Goal: Find specific page/section: Find specific page/section

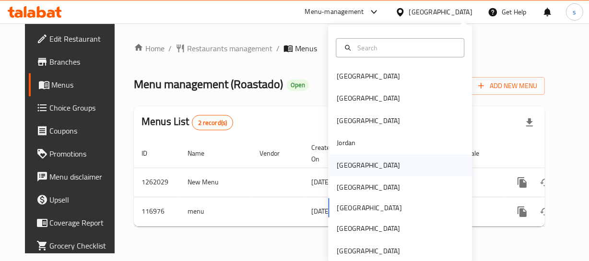
click at [383, 166] on div "[GEOGRAPHIC_DATA]" at bounding box center [400, 165] width 144 height 22
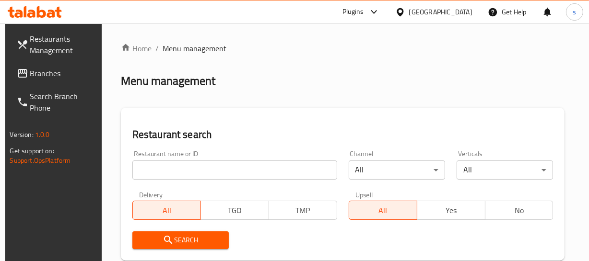
click at [52, 80] on link "Branches" at bounding box center [56, 73] width 94 height 23
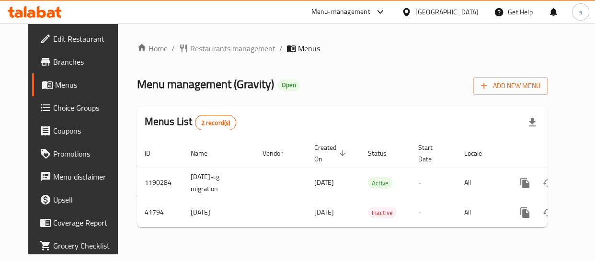
click at [462, 13] on div "[GEOGRAPHIC_DATA]" at bounding box center [447, 12] width 63 height 11
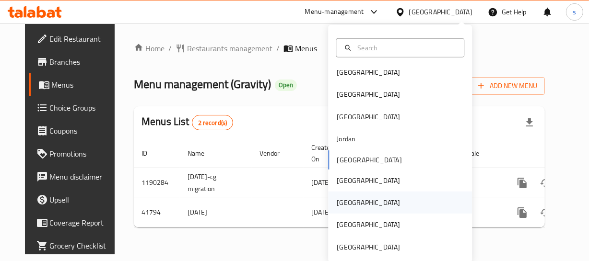
scroll to position [5, 0]
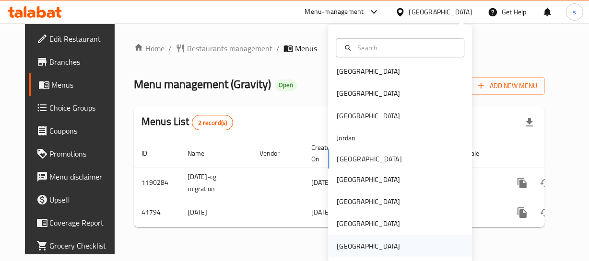
click at [374, 245] on div "[GEOGRAPHIC_DATA]" at bounding box center [367, 246] width 63 height 11
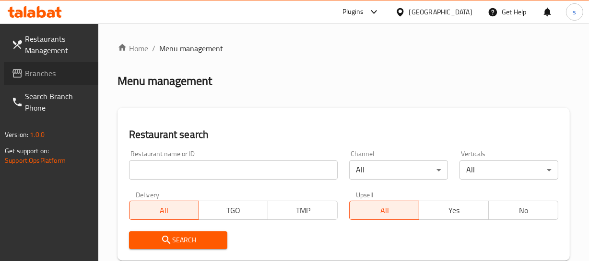
click at [20, 77] on icon at bounding box center [17, 73] width 10 height 9
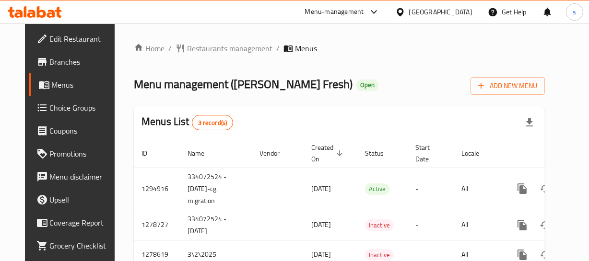
click at [440, 17] on div "[GEOGRAPHIC_DATA]" at bounding box center [440, 12] width 63 height 11
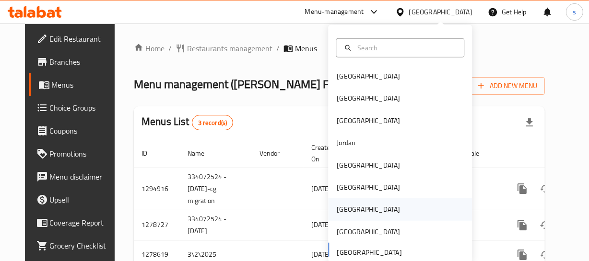
click at [355, 208] on div "[GEOGRAPHIC_DATA]" at bounding box center [400, 209] width 144 height 22
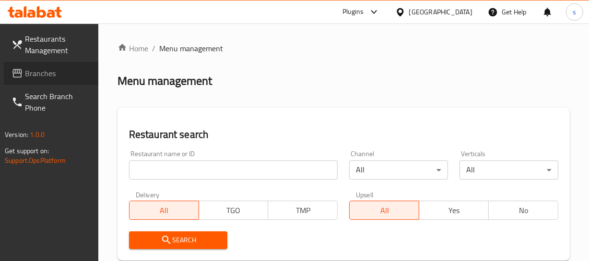
click at [57, 78] on span "Branches" at bounding box center [58, 74] width 66 height 12
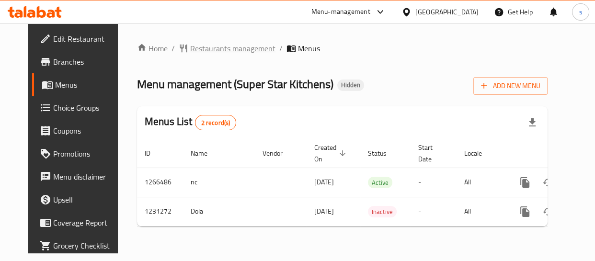
click at [218, 52] on span "Restaurants management" at bounding box center [232, 49] width 85 height 12
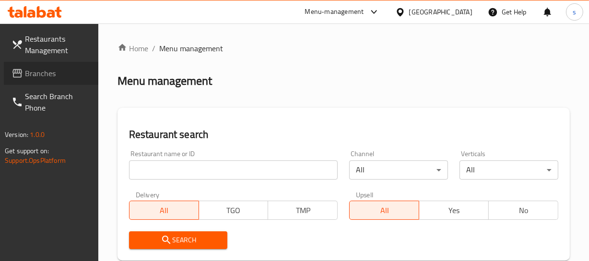
click at [33, 83] on link "Branches" at bounding box center [51, 73] width 94 height 23
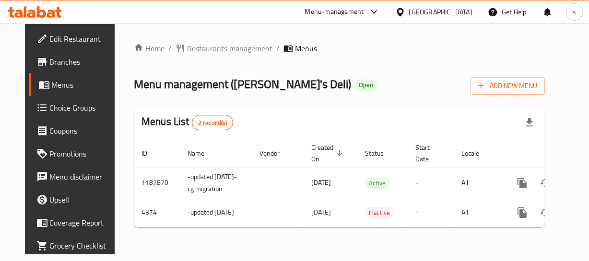
click at [237, 46] on span "Restaurants management" at bounding box center [229, 49] width 85 height 12
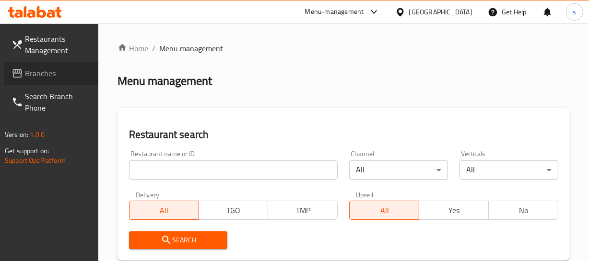
click at [52, 74] on span "Branches" at bounding box center [58, 74] width 66 height 12
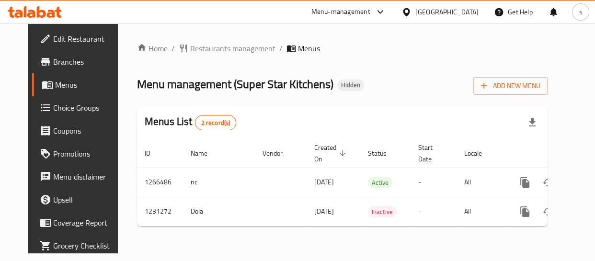
click at [469, 6] on div "Qatar" at bounding box center [440, 11] width 93 height 23
click at [472, 10] on div "Qatar" at bounding box center [447, 12] width 63 height 11
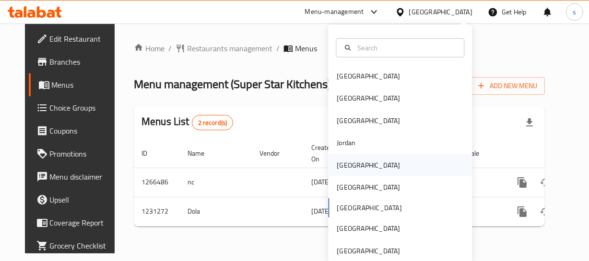
click at [348, 165] on div "Kuwait" at bounding box center [367, 165] width 63 height 11
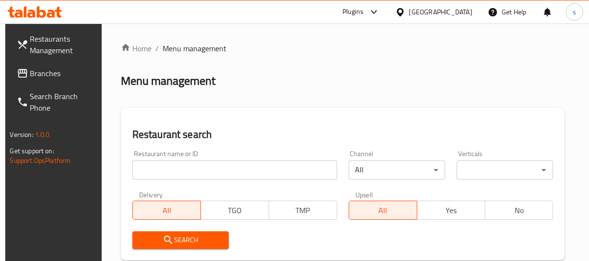
click at [33, 76] on span "Branches" at bounding box center [63, 74] width 66 height 12
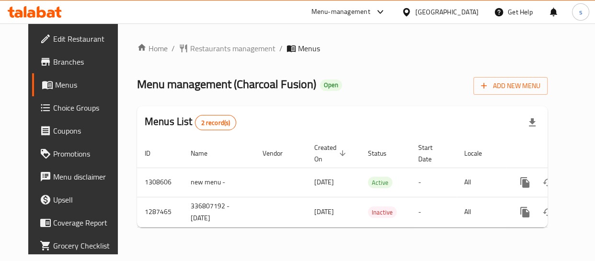
click at [410, 9] on icon at bounding box center [406, 12] width 7 height 8
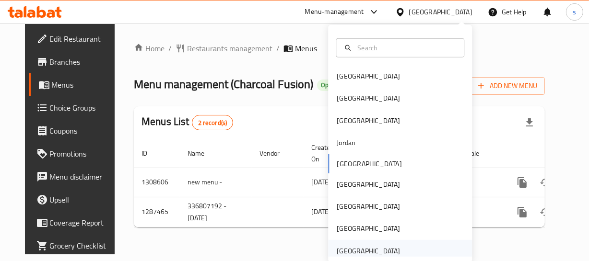
click at [373, 246] on div "[GEOGRAPHIC_DATA]" at bounding box center [367, 251] width 63 height 11
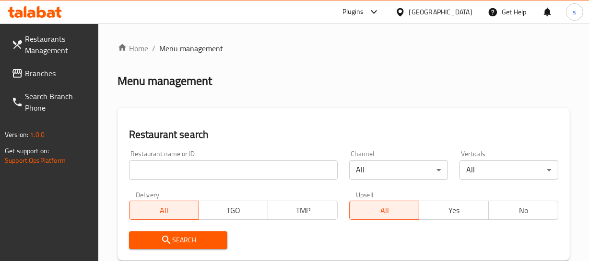
click at [47, 69] on span "Branches" at bounding box center [58, 74] width 66 height 12
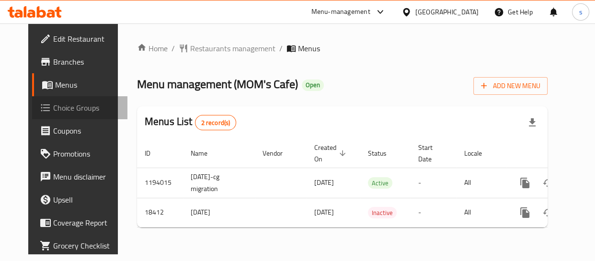
click at [60, 116] on link "Choice Groups" at bounding box center [79, 107] width 95 height 23
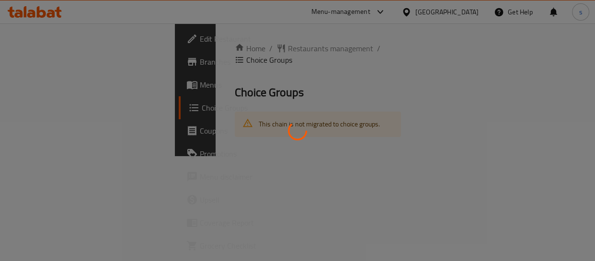
click at [205, 116] on div at bounding box center [297, 130] width 595 height 261
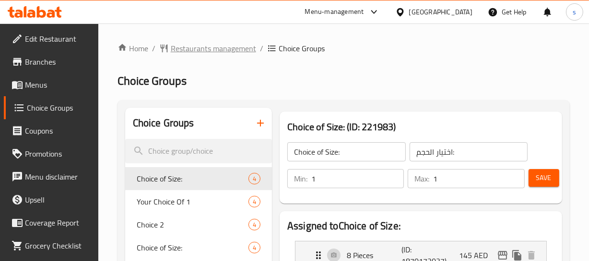
click at [185, 49] on span "Restaurants management" at bounding box center [213, 49] width 85 height 12
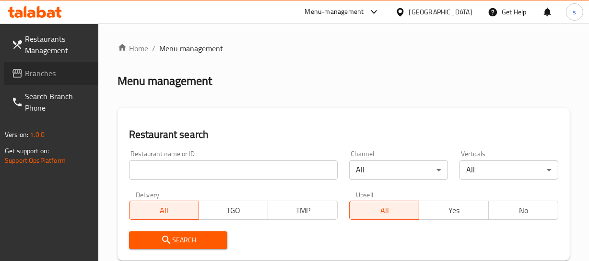
click at [24, 69] on span at bounding box center [18, 74] width 13 height 12
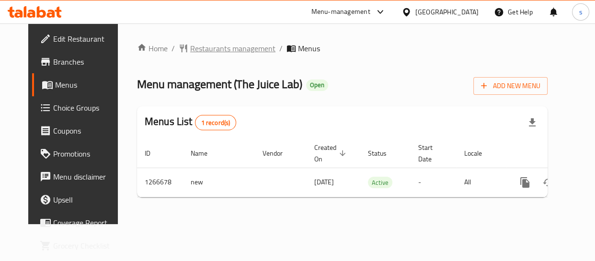
click at [197, 50] on span "Restaurants management" at bounding box center [232, 49] width 85 height 12
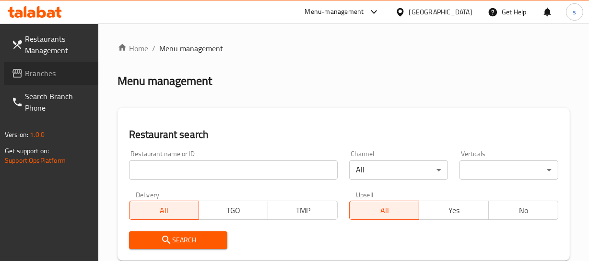
click at [37, 74] on span "Branches" at bounding box center [58, 74] width 66 height 12
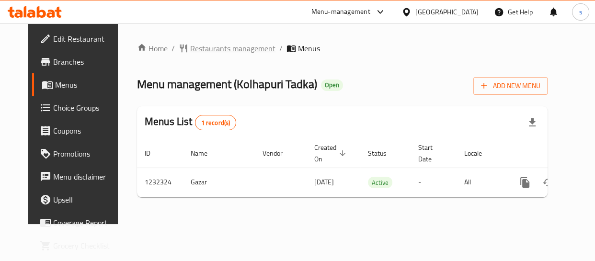
click at [207, 46] on span "Restaurants management" at bounding box center [232, 49] width 85 height 12
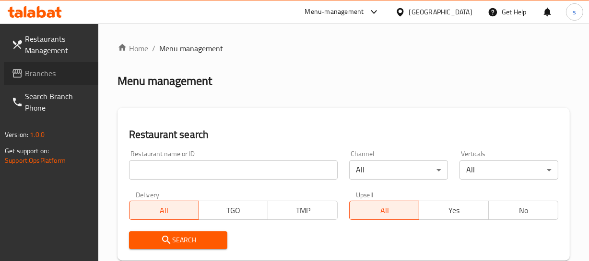
click at [42, 79] on span "Branches" at bounding box center [58, 74] width 66 height 12
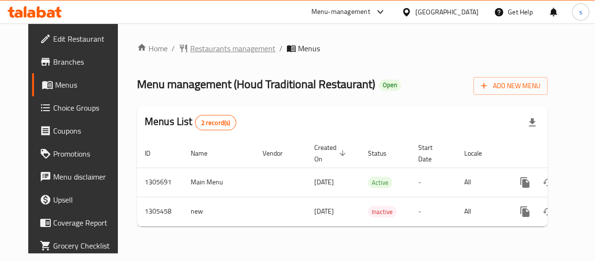
click at [235, 48] on span "Restaurants management" at bounding box center [232, 49] width 85 height 12
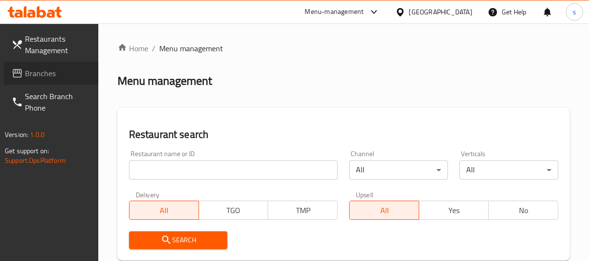
click at [32, 70] on span "Branches" at bounding box center [58, 74] width 66 height 12
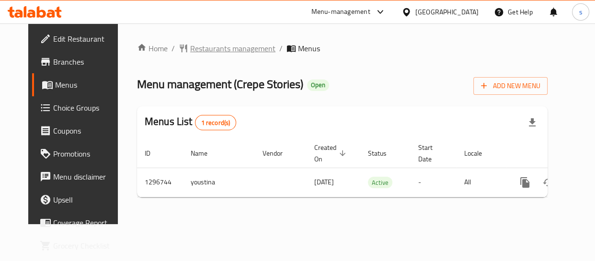
click at [195, 50] on span "Restaurants management" at bounding box center [232, 49] width 85 height 12
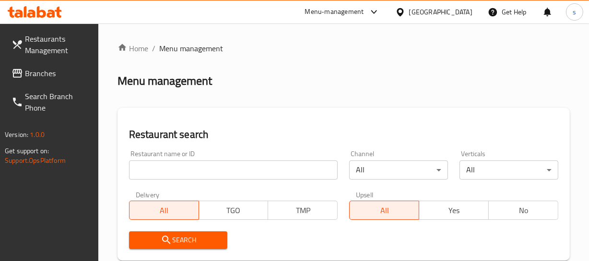
click at [41, 73] on span "Branches" at bounding box center [58, 74] width 66 height 12
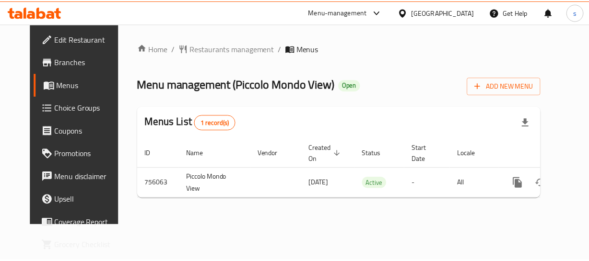
scroll to position [0, 14]
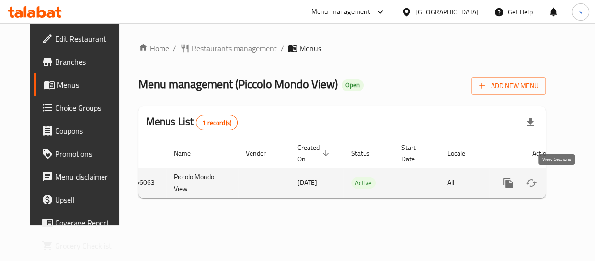
click at [566, 185] on link "enhanced table" at bounding box center [577, 183] width 23 height 23
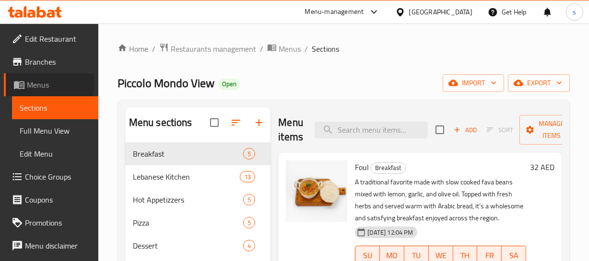
click at [44, 83] on span "Menus" at bounding box center [59, 85] width 64 height 12
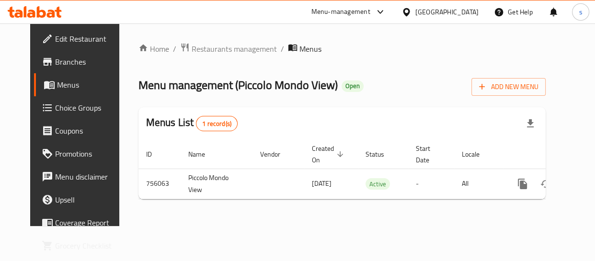
click at [414, 8] on div at bounding box center [409, 12] width 14 height 11
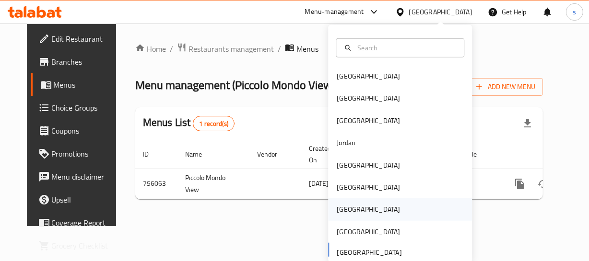
click at [329, 204] on div "[GEOGRAPHIC_DATA]" at bounding box center [368, 209] width 79 height 22
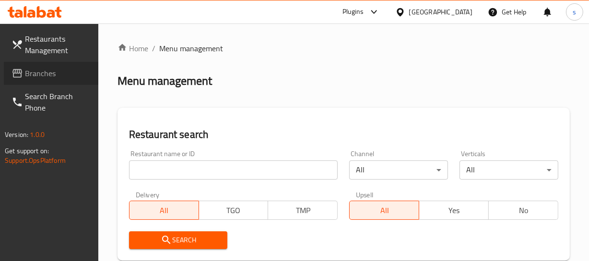
click at [36, 70] on span "Branches" at bounding box center [58, 74] width 66 height 12
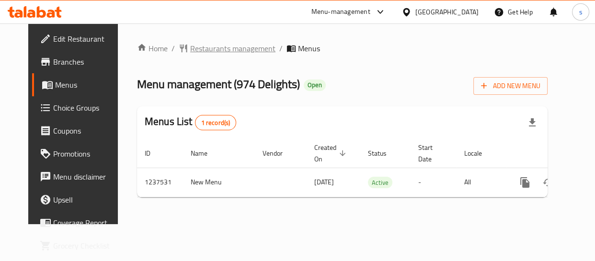
click at [241, 47] on span "Restaurants management" at bounding box center [232, 49] width 85 height 12
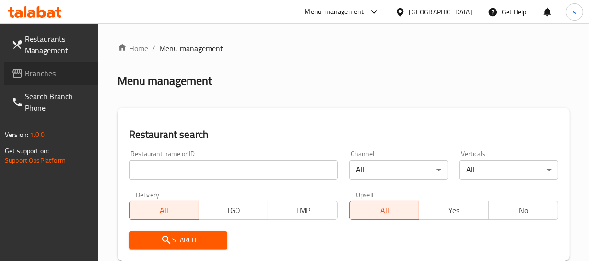
click at [56, 73] on span "Branches" at bounding box center [58, 74] width 66 height 12
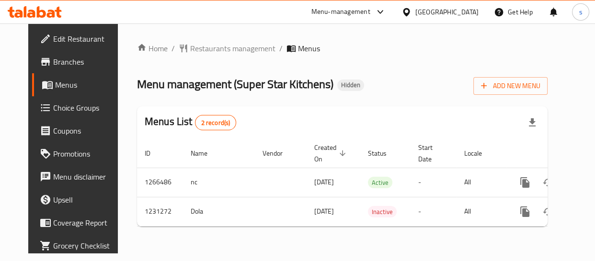
click at [212, 94] on div "Home / Restaurants management / Menus Menu management ( Super Star Kitchens ) H…" at bounding box center [342, 139] width 411 height 192
click at [475, 13] on div "[GEOGRAPHIC_DATA]" at bounding box center [447, 12] width 63 height 11
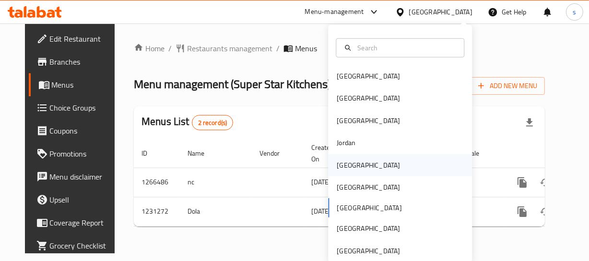
click at [342, 162] on div "[GEOGRAPHIC_DATA]" at bounding box center [367, 165] width 63 height 11
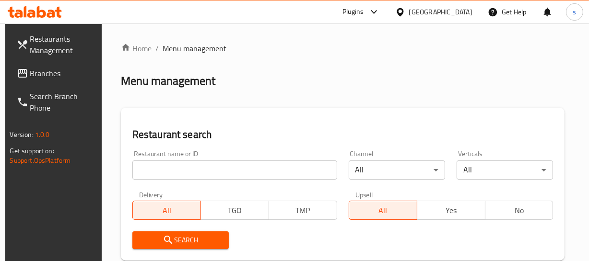
click at [56, 77] on span "Branches" at bounding box center [63, 74] width 66 height 12
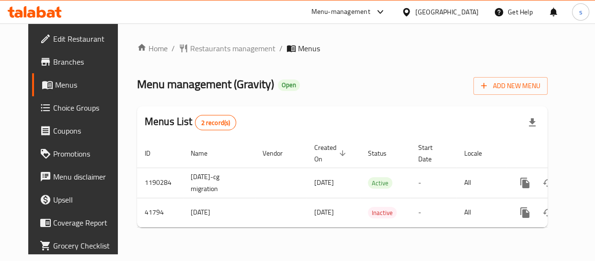
click at [458, 7] on div "[GEOGRAPHIC_DATA]" at bounding box center [447, 12] width 63 height 11
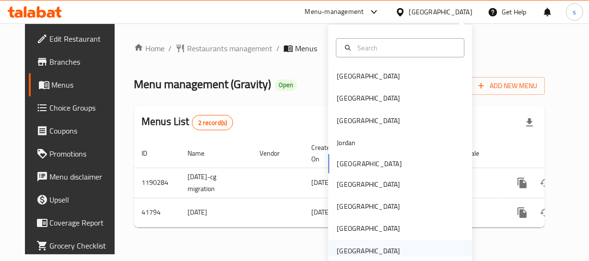
click at [393, 251] on div "[GEOGRAPHIC_DATA]" at bounding box center [368, 251] width 79 height 22
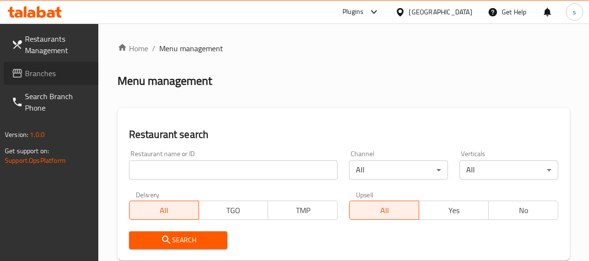
click at [59, 72] on span "Branches" at bounding box center [58, 74] width 66 height 12
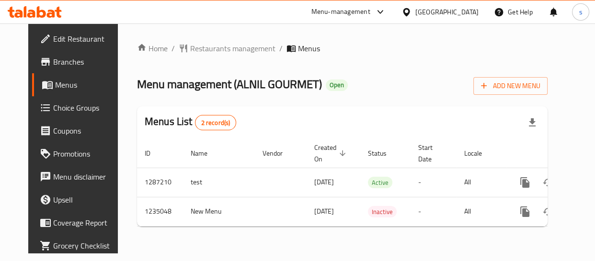
click at [449, 8] on div "[GEOGRAPHIC_DATA]" at bounding box center [447, 12] width 63 height 11
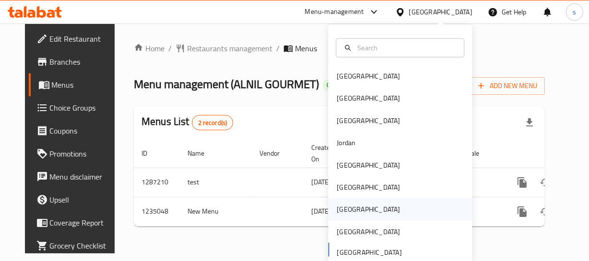
click at [341, 210] on div "[GEOGRAPHIC_DATA]" at bounding box center [367, 209] width 63 height 11
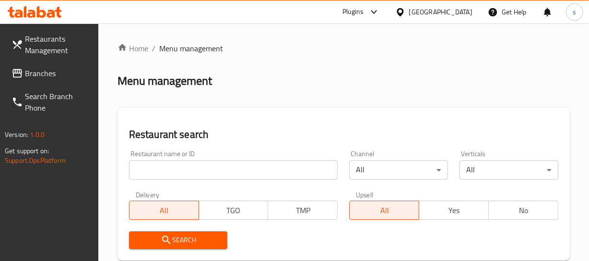
click at [28, 68] on span "Branches" at bounding box center [58, 74] width 66 height 12
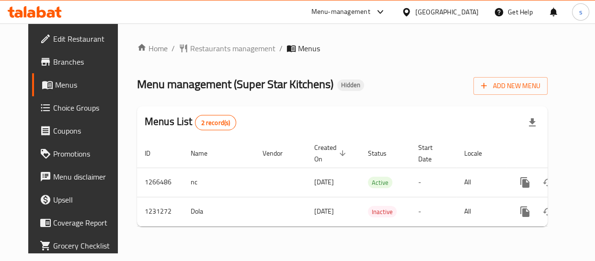
click at [412, 7] on icon at bounding box center [407, 12] width 10 height 10
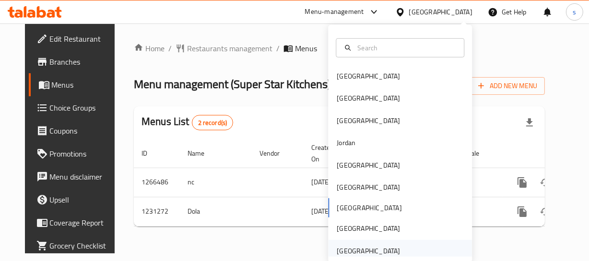
click at [417, 250] on div "[GEOGRAPHIC_DATA]" at bounding box center [400, 251] width 144 height 22
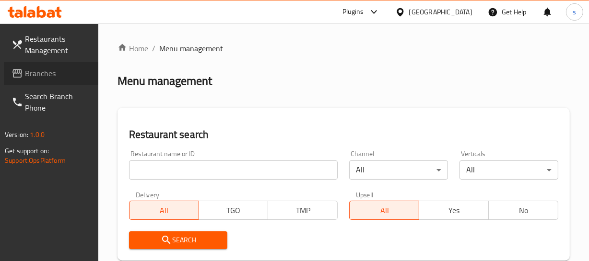
click at [28, 73] on span "Branches" at bounding box center [58, 74] width 66 height 12
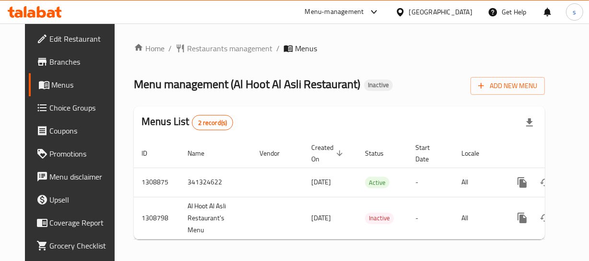
click at [439, 11] on div "[GEOGRAPHIC_DATA]" at bounding box center [440, 12] width 63 height 11
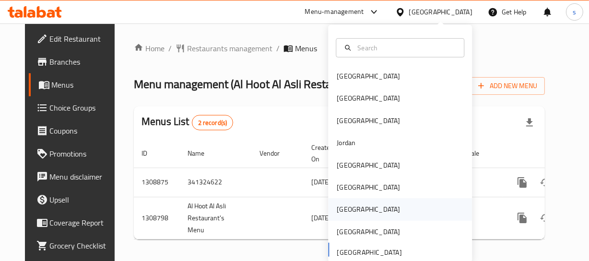
click at [355, 207] on div "[GEOGRAPHIC_DATA]" at bounding box center [400, 209] width 144 height 22
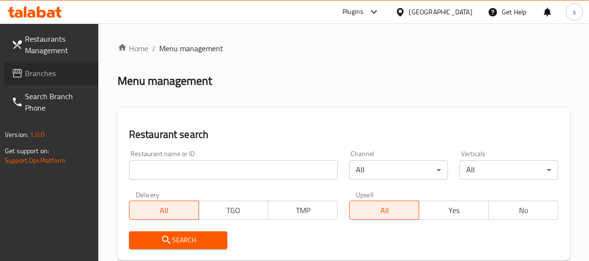
click at [20, 73] on icon at bounding box center [17, 73] width 10 height 9
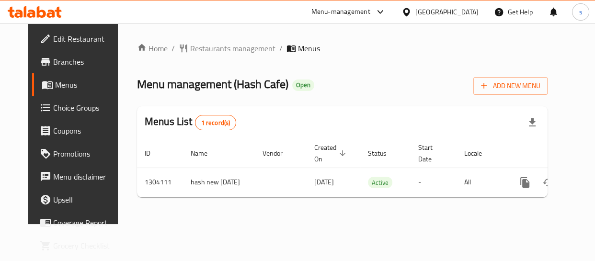
click at [412, 15] on icon at bounding box center [407, 12] width 10 height 10
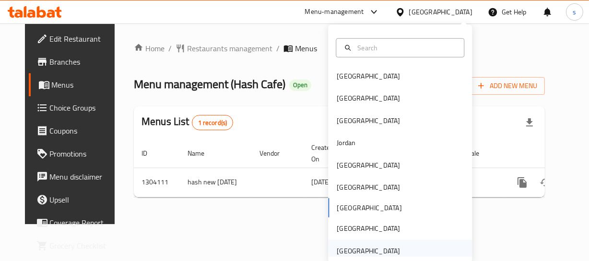
click at [358, 251] on div "[GEOGRAPHIC_DATA]" at bounding box center [367, 251] width 63 height 11
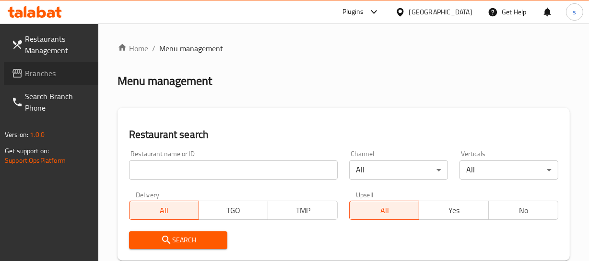
click at [63, 73] on span "Branches" at bounding box center [58, 74] width 66 height 12
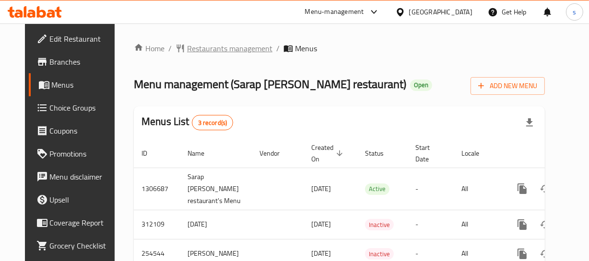
click at [187, 48] on span "Restaurants management" at bounding box center [229, 49] width 85 height 12
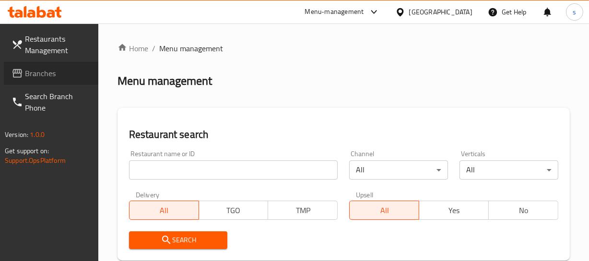
click at [56, 74] on span "Branches" at bounding box center [58, 74] width 66 height 12
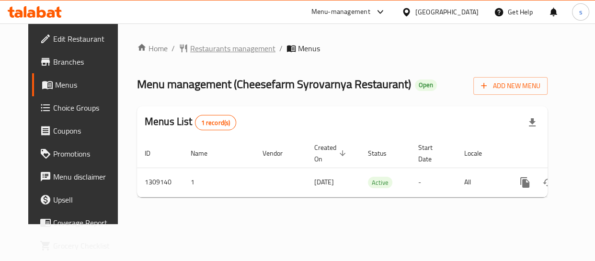
click at [218, 49] on span "Restaurants management" at bounding box center [232, 49] width 85 height 12
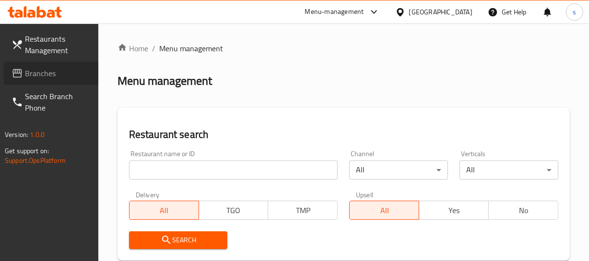
click at [55, 73] on span "Branches" at bounding box center [58, 74] width 66 height 12
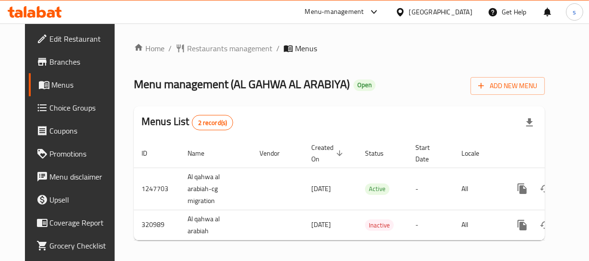
click at [419, 10] on div "[GEOGRAPHIC_DATA]" at bounding box center [440, 12] width 63 height 11
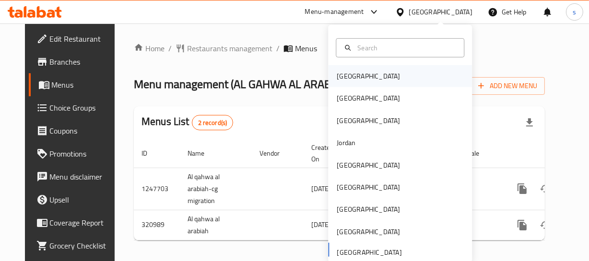
click at [353, 82] on div "Bahrain" at bounding box center [368, 76] width 79 height 22
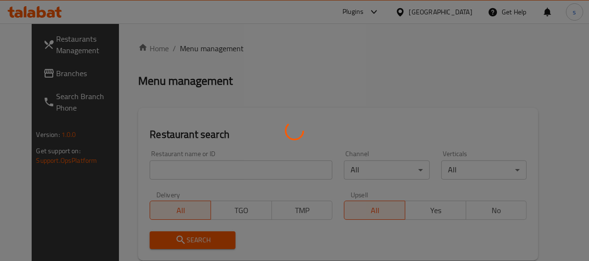
click at [53, 75] on div at bounding box center [294, 130] width 589 height 261
click at [55, 75] on div at bounding box center [294, 130] width 589 height 261
click at [57, 75] on div at bounding box center [294, 130] width 589 height 261
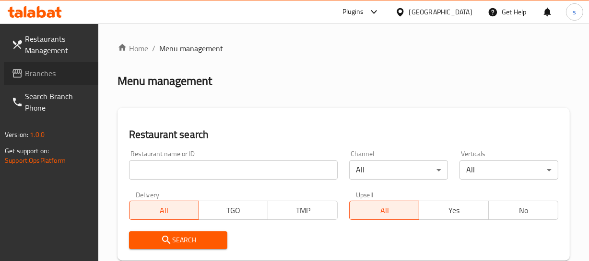
click at [57, 75] on span "Branches" at bounding box center [58, 74] width 66 height 12
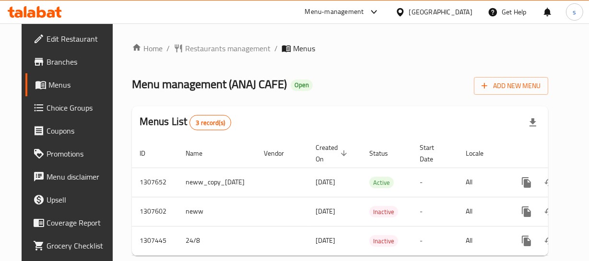
click at [452, 15] on div "[GEOGRAPHIC_DATA]" at bounding box center [440, 12] width 63 height 11
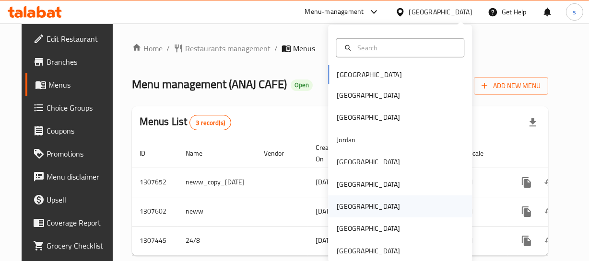
click at [342, 208] on div "[GEOGRAPHIC_DATA]" at bounding box center [367, 206] width 63 height 11
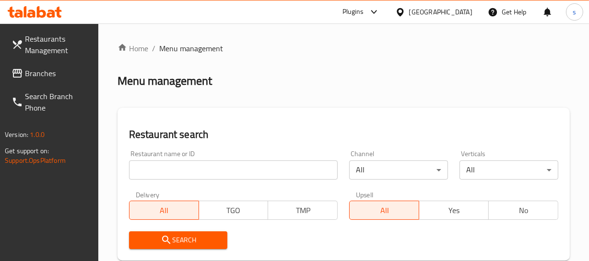
click at [73, 81] on link "Branches" at bounding box center [51, 73] width 94 height 23
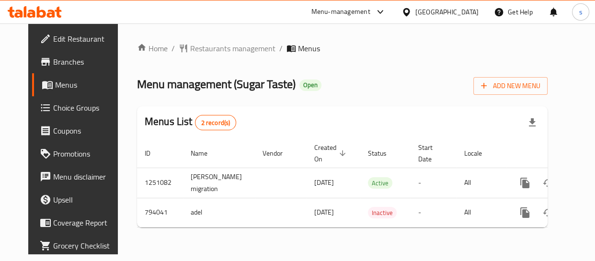
click at [410, 11] on icon at bounding box center [406, 12] width 7 height 8
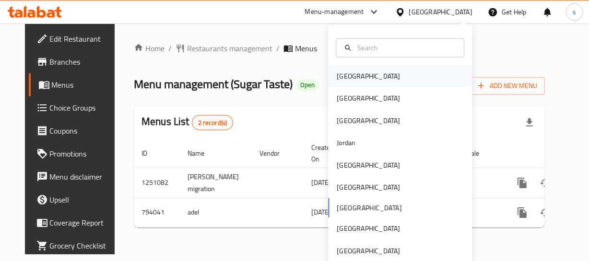
click at [345, 79] on div "[GEOGRAPHIC_DATA]" at bounding box center [367, 76] width 63 height 11
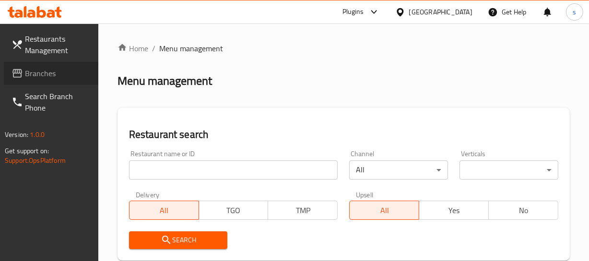
click at [52, 71] on span "Branches" at bounding box center [58, 74] width 66 height 12
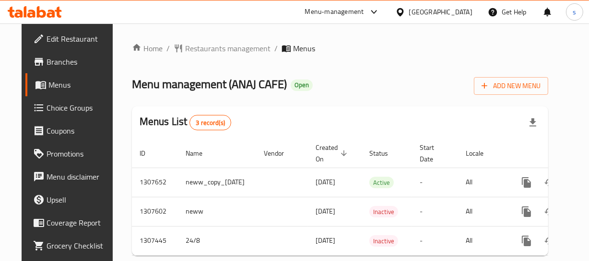
click at [455, 10] on div "[GEOGRAPHIC_DATA]" at bounding box center [440, 12] width 63 height 11
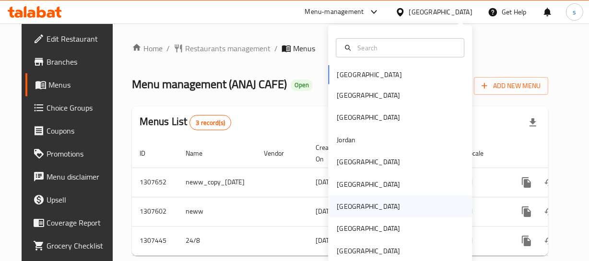
click at [351, 205] on div "[GEOGRAPHIC_DATA]" at bounding box center [368, 207] width 79 height 22
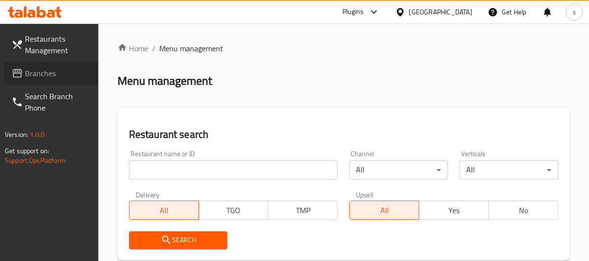
click at [52, 74] on span "Branches" at bounding box center [58, 74] width 66 height 12
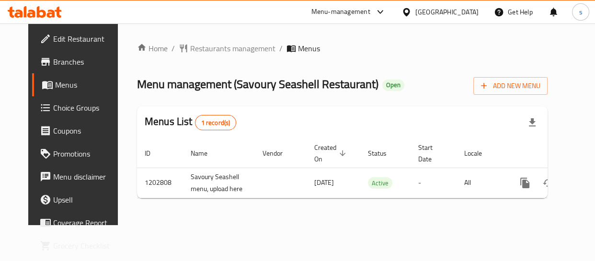
click at [410, 13] on icon at bounding box center [406, 12] width 7 height 8
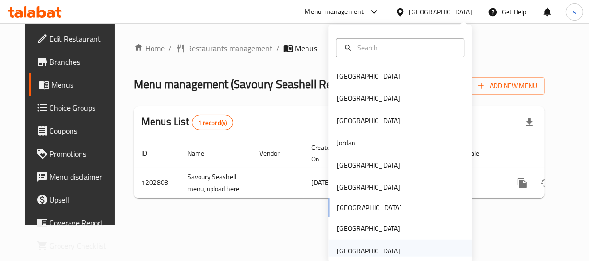
click at [383, 252] on div "[GEOGRAPHIC_DATA]" at bounding box center [367, 251] width 63 height 11
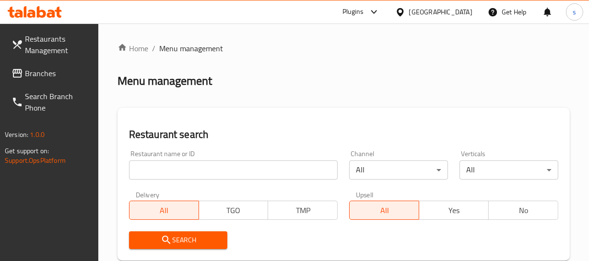
click at [35, 70] on span "Branches" at bounding box center [58, 74] width 66 height 12
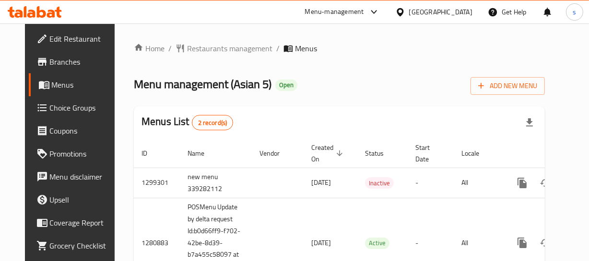
click at [458, 7] on div "[GEOGRAPHIC_DATA]" at bounding box center [440, 12] width 63 height 11
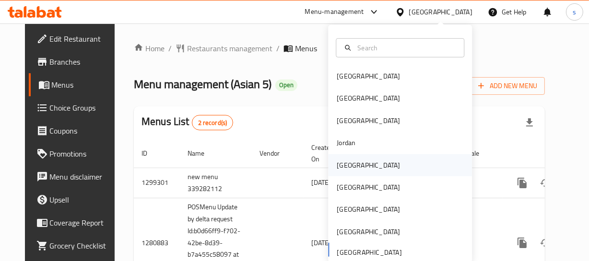
click at [350, 170] on div "[GEOGRAPHIC_DATA]" at bounding box center [368, 165] width 79 height 22
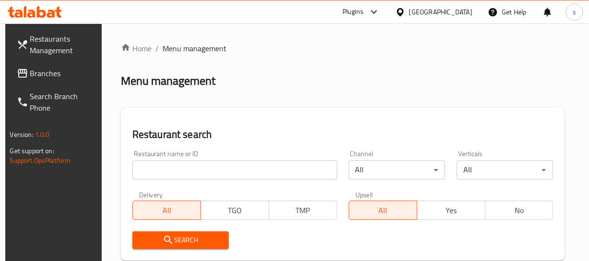
click at [30, 74] on span "Branches" at bounding box center [63, 74] width 66 height 12
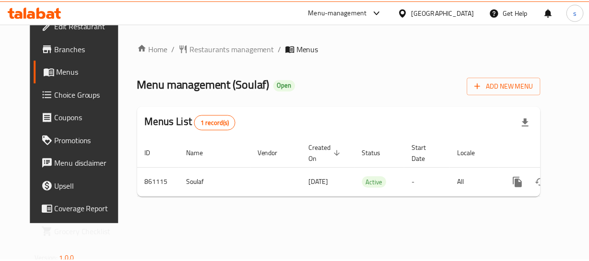
scroll to position [25, 0]
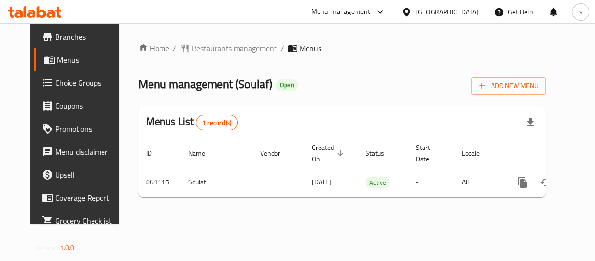
click at [412, 15] on icon at bounding box center [407, 12] width 10 height 10
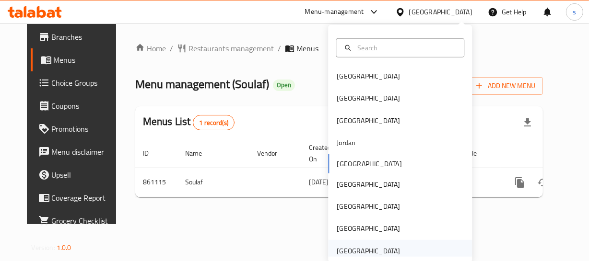
click at [349, 249] on div "[GEOGRAPHIC_DATA]" at bounding box center [367, 251] width 63 height 11
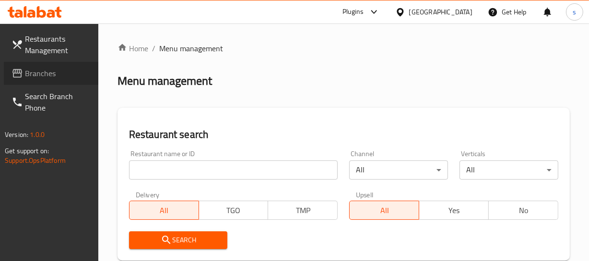
click at [62, 68] on span "Branches" at bounding box center [58, 74] width 66 height 12
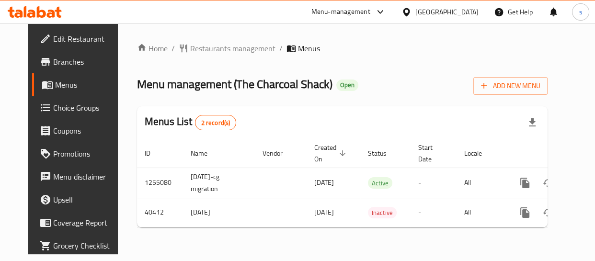
click at [439, 8] on div "[GEOGRAPHIC_DATA]" at bounding box center [447, 12] width 63 height 11
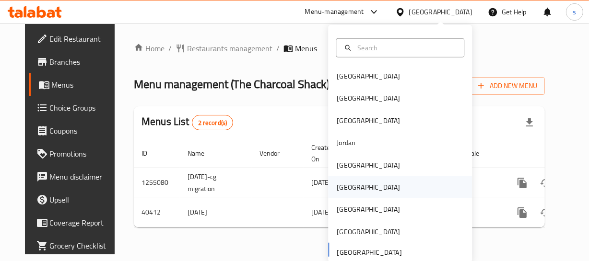
click at [345, 190] on div "[GEOGRAPHIC_DATA]" at bounding box center [367, 187] width 63 height 11
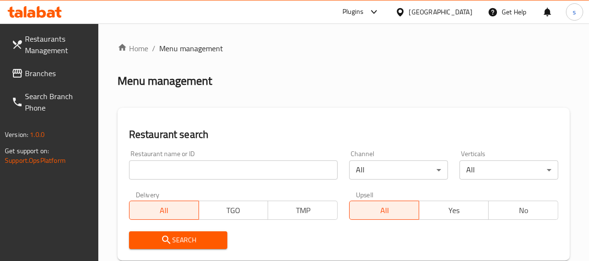
click at [56, 75] on span "Branches" at bounding box center [58, 74] width 66 height 12
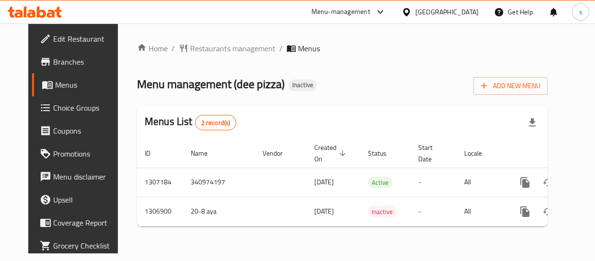
click at [462, 9] on div "[GEOGRAPHIC_DATA]" at bounding box center [447, 12] width 63 height 11
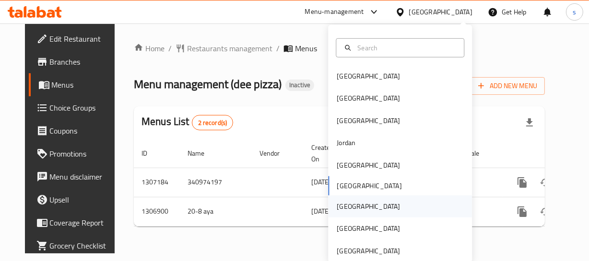
click at [361, 200] on div "[GEOGRAPHIC_DATA]" at bounding box center [400, 207] width 144 height 22
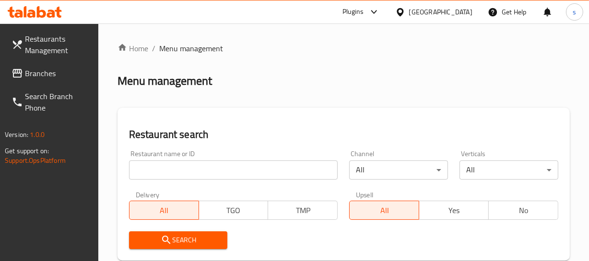
click at [57, 76] on span "Branches" at bounding box center [58, 74] width 66 height 12
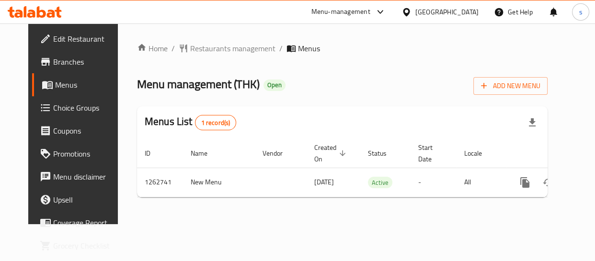
click at [410, 13] on icon at bounding box center [406, 12] width 7 height 8
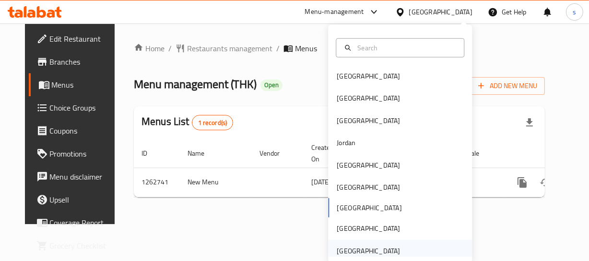
click at [390, 256] on div "United Arab Emirates" at bounding box center [367, 251] width 63 height 11
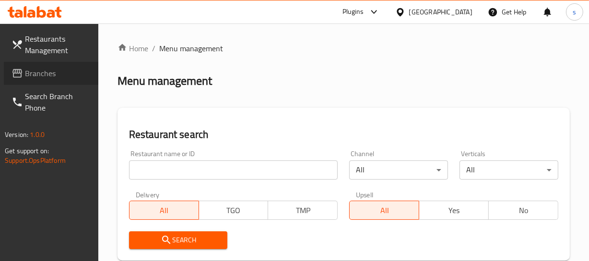
click at [62, 72] on span "Branches" at bounding box center [58, 74] width 66 height 12
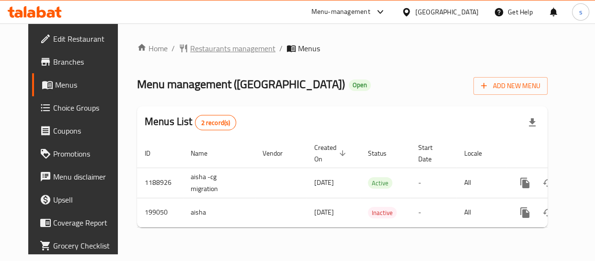
click at [230, 49] on span "Restaurants management" at bounding box center [232, 49] width 85 height 12
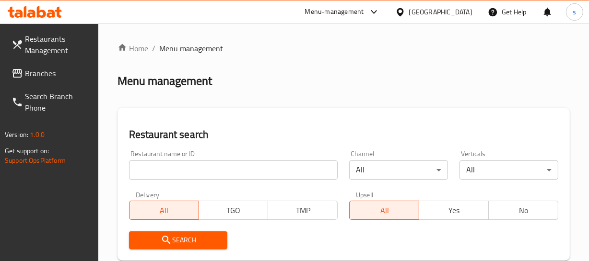
click at [46, 78] on span "Branches" at bounding box center [58, 74] width 66 height 12
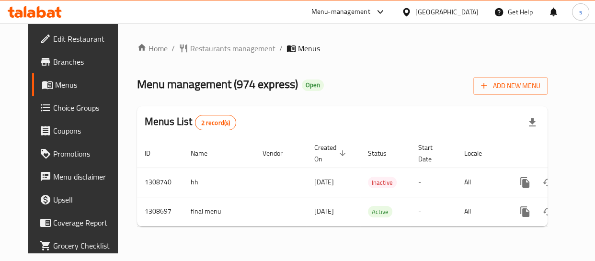
click at [412, 8] on icon at bounding box center [407, 12] width 10 height 10
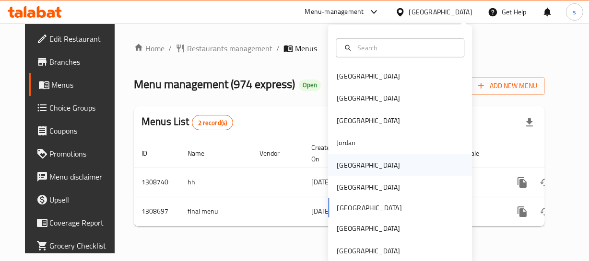
click at [358, 162] on div "[GEOGRAPHIC_DATA]" at bounding box center [400, 165] width 144 height 22
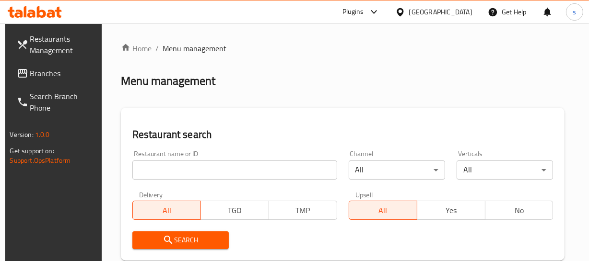
click at [46, 77] on span "Branches" at bounding box center [63, 74] width 66 height 12
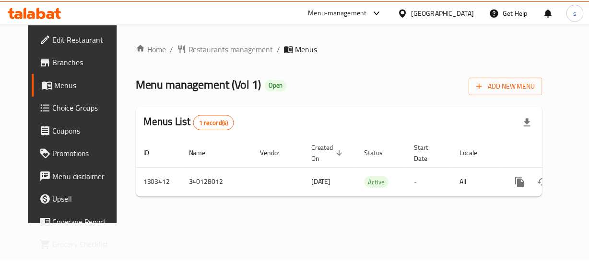
scroll to position [0, 18]
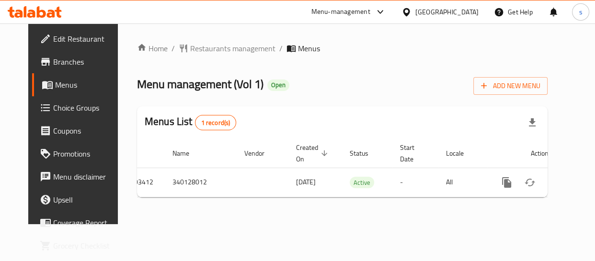
click at [475, 4] on div "[GEOGRAPHIC_DATA]" at bounding box center [440, 11] width 93 height 23
click at [416, 9] on div at bounding box center [409, 12] width 14 height 11
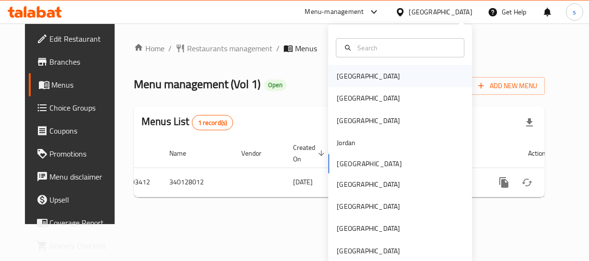
click at [383, 75] on div "[GEOGRAPHIC_DATA]" at bounding box center [400, 76] width 144 height 22
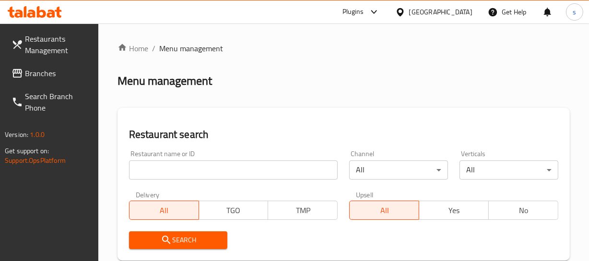
click at [34, 81] on link "Branches" at bounding box center [51, 73] width 94 height 23
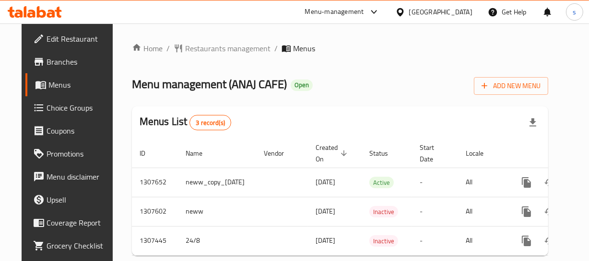
click at [405, 14] on icon at bounding box center [400, 12] width 10 height 10
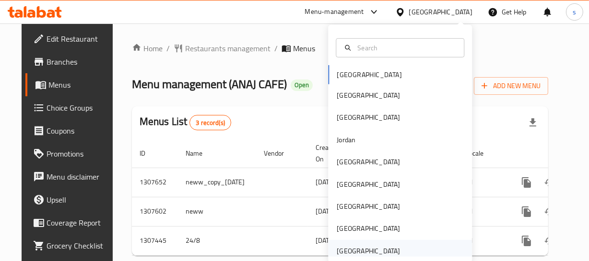
click at [388, 247] on div "[GEOGRAPHIC_DATA]" at bounding box center [367, 251] width 63 height 11
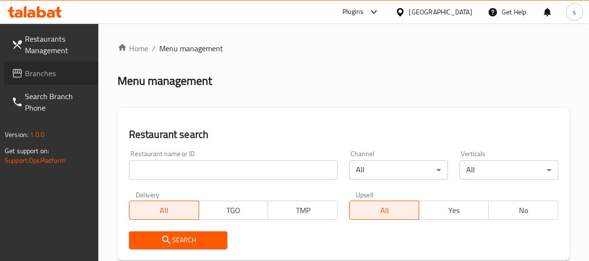
click at [52, 77] on span "Branches" at bounding box center [58, 74] width 66 height 12
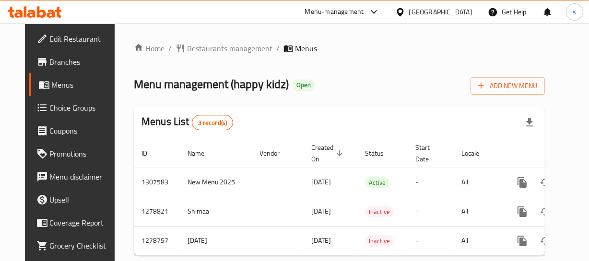
click at [436, 9] on div "[GEOGRAPHIC_DATA]" at bounding box center [440, 12] width 63 height 11
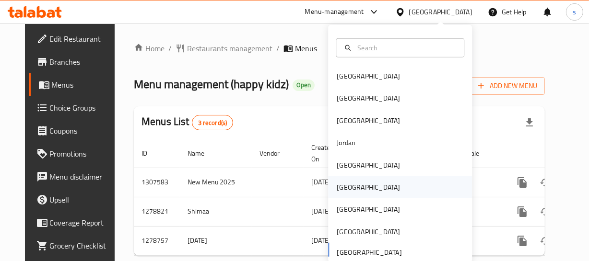
click at [354, 195] on div "[GEOGRAPHIC_DATA]" at bounding box center [368, 187] width 79 height 22
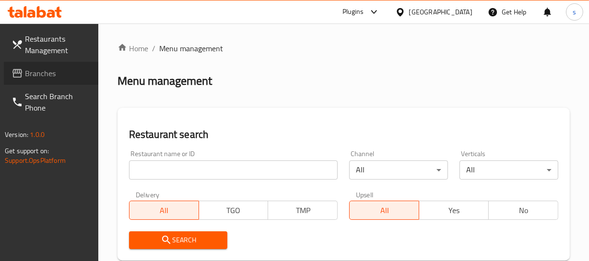
click at [44, 73] on span "Branches" at bounding box center [58, 74] width 66 height 12
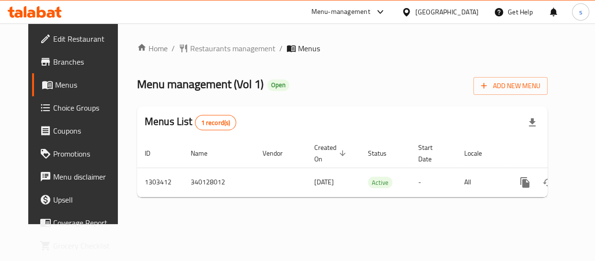
click at [468, 16] on div "[GEOGRAPHIC_DATA]" at bounding box center [447, 12] width 63 height 11
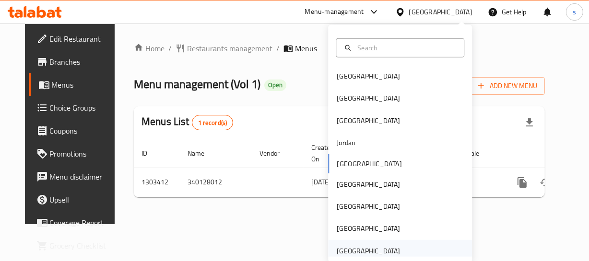
click at [355, 255] on div "[GEOGRAPHIC_DATA]" at bounding box center [367, 251] width 63 height 11
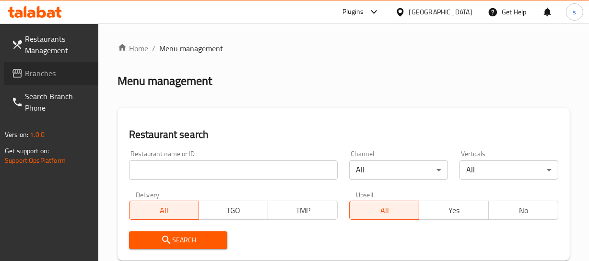
click at [57, 79] on span "Branches" at bounding box center [58, 74] width 66 height 12
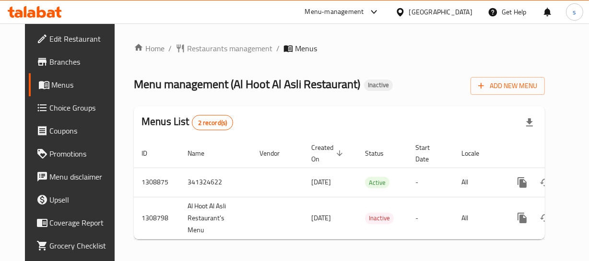
click at [405, 11] on icon at bounding box center [400, 12] width 10 height 10
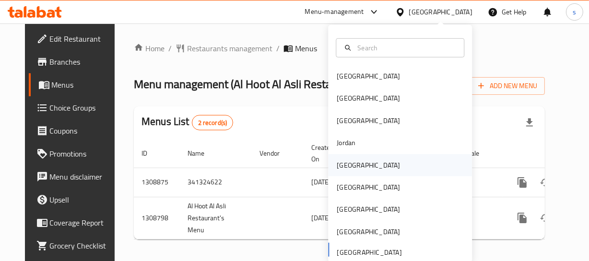
click at [371, 162] on div "[GEOGRAPHIC_DATA]" at bounding box center [400, 165] width 144 height 22
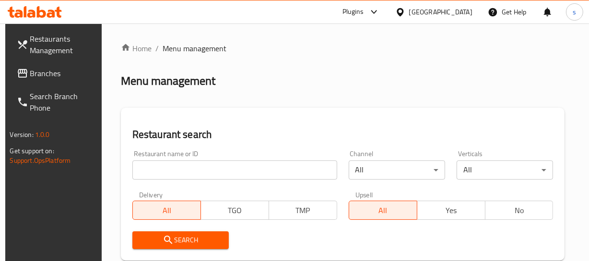
click at [30, 76] on span "Branches" at bounding box center [63, 74] width 66 height 12
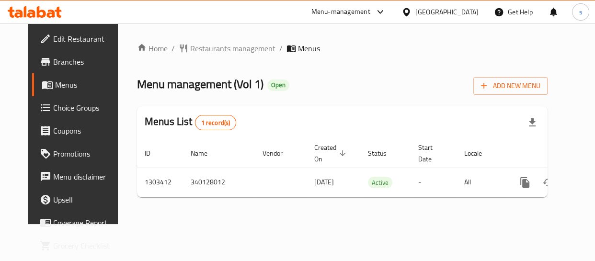
click at [410, 10] on icon at bounding box center [406, 12] width 7 height 8
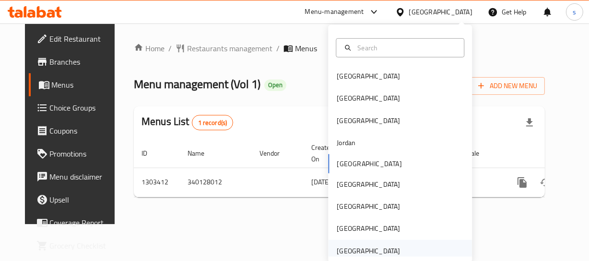
click at [358, 248] on div "[GEOGRAPHIC_DATA]" at bounding box center [367, 251] width 63 height 11
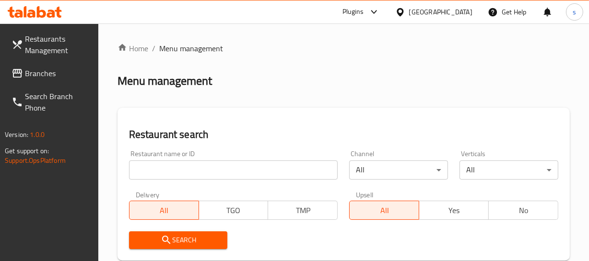
click at [15, 69] on icon at bounding box center [17, 73] width 10 height 9
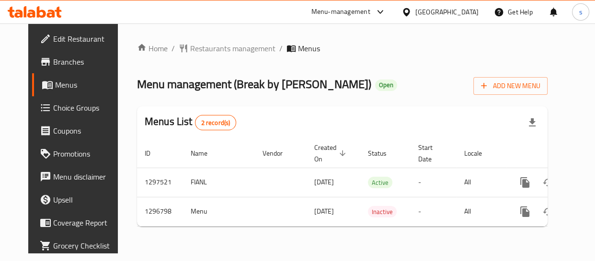
click at [450, 14] on div "[GEOGRAPHIC_DATA]" at bounding box center [447, 12] width 63 height 11
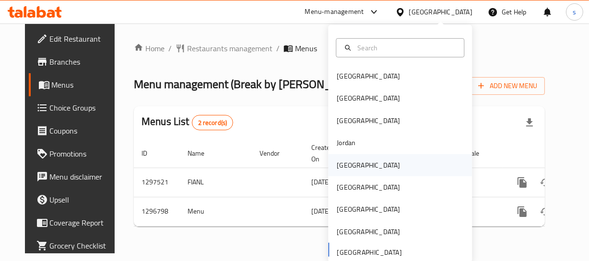
click at [345, 167] on div "[GEOGRAPHIC_DATA]" at bounding box center [367, 165] width 63 height 11
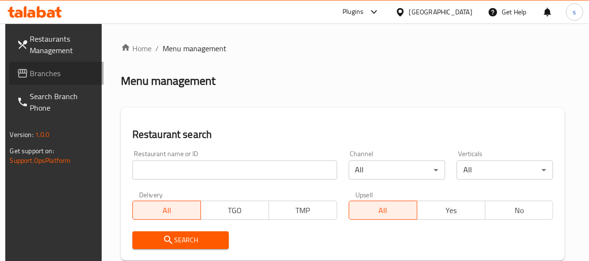
click at [49, 75] on span "Branches" at bounding box center [63, 74] width 66 height 12
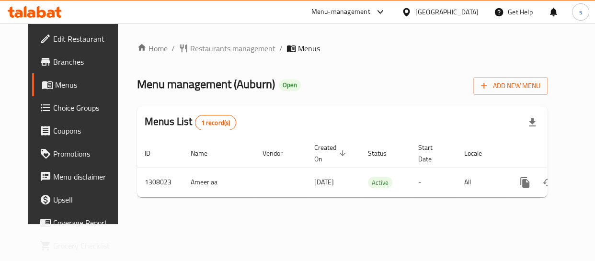
click at [412, 7] on icon at bounding box center [407, 12] width 10 height 10
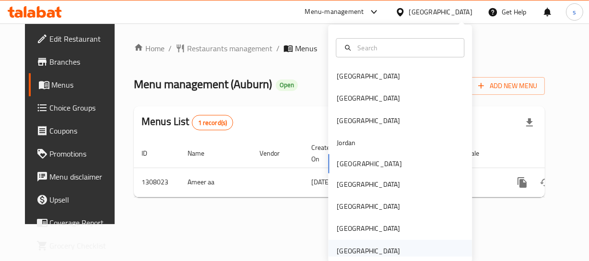
click at [383, 247] on div "[GEOGRAPHIC_DATA]" at bounding box center [367, 251] width 63 height 11
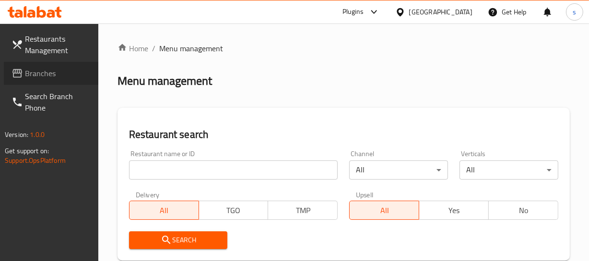
click at [57, 72] on span "Branches" at bounding box center [58, 74] width 66 height 12
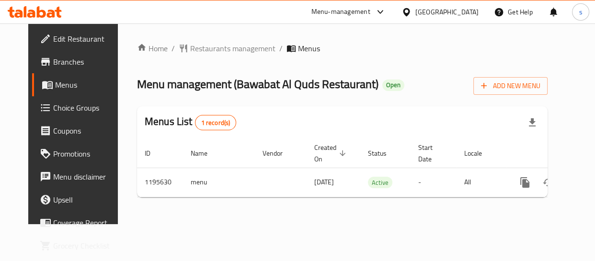
click at [459, 10] on div "[GEOGRAPHIC_DATA]" at bounding box center [447, 12] width 63 height 11
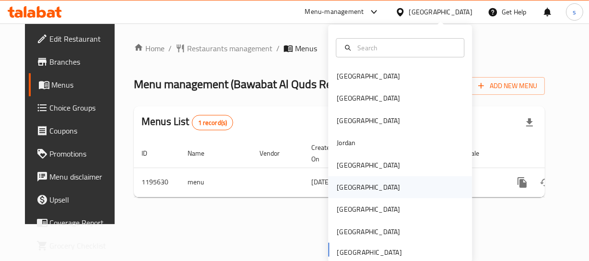
click at [364, 191] on div "[GEOGRAPHIC_DATA]" at bounding box center [400, 187] width 144 height 22
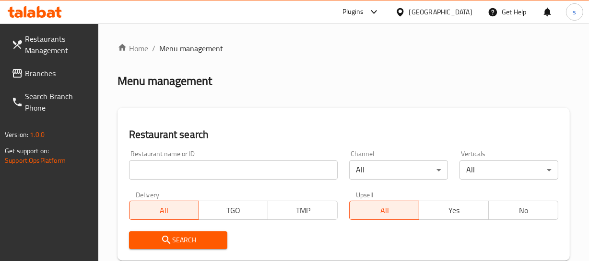
click at [34, 72] on span "Branches" at bounding box center [58, 74] width 66 height 12
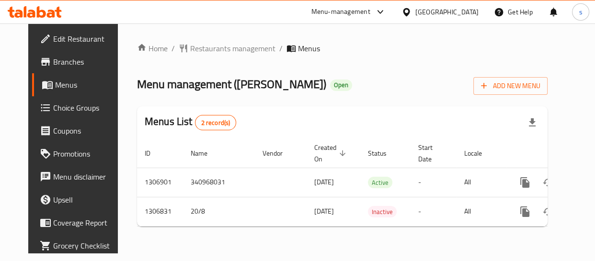
click at [461, 6] on div "[GEOGRAPHIC_DATA]" at bounding box center [440, 11] width 93 height 23
click at [464, 10] on div "[GEOGRAPHIC_DATA]" at bounding box center [447, 12] width 63 height 11
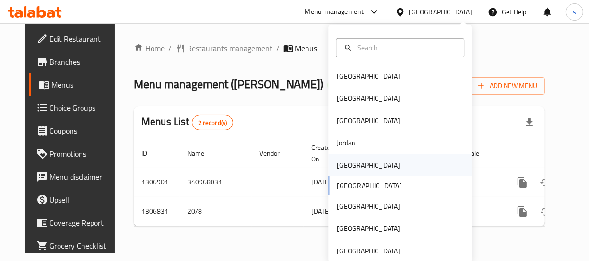
click at [366, 163] on div "[GEOGRAPHIC_DATA]" at bounding box center [400, 165] width 144 height 22
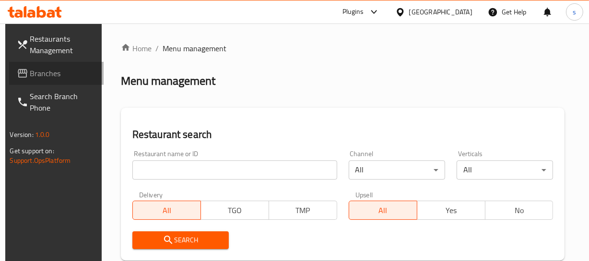
click at [25, 80] on link "Branches" at bounding box center [56, 73] width 94 height 23
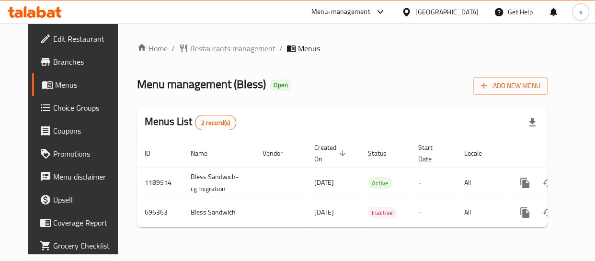
click at [412, 10] on icon at bounding box center [407, 12] width 10 height 10
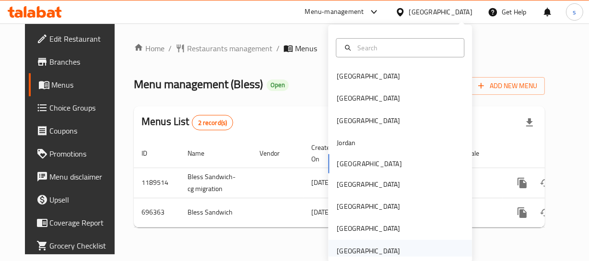
click at [393, 246] on div "[GEOGRAPHIC_DATA]" at bounding box center [368, 251] width 79 height 22
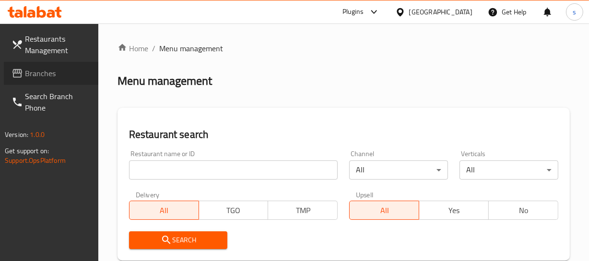
click at [41, 77] on span "Branches" at bounding box center [58, 74] width 66 height 12
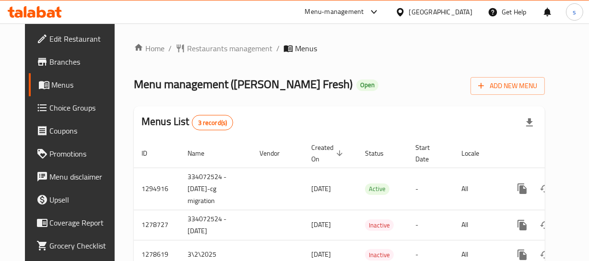
click at [437, 11] on div "[GEOGRAPHIC_DATA]" at bounding box center [440, 12] width 63 height 11
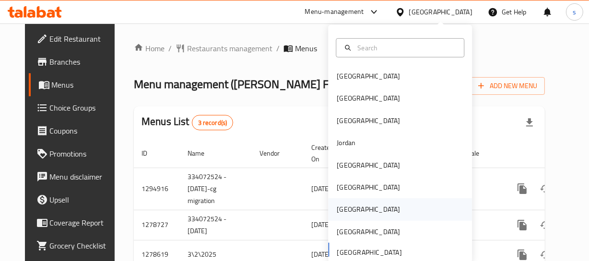
click at [358, 208] on div "[GEOGRAPHIC_DATA]" at bounding box center [400, 209] width 144 height 22
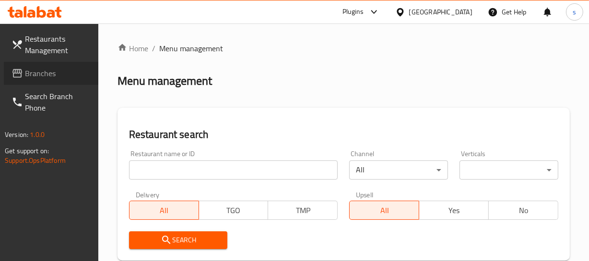
click at [25, 74] on span "Branches" at bounding box center [58, 74] width 66 height 12
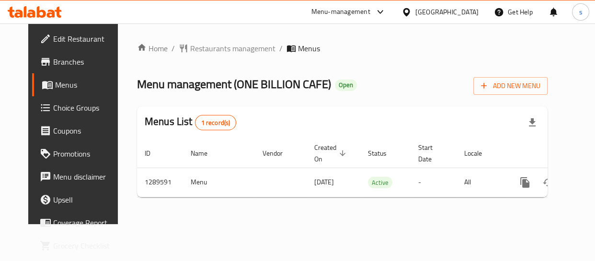
click at [474, 10] on div "[GEOGRAPHIC_DATA]" at bounding box center [447, 12] width 63 height 11
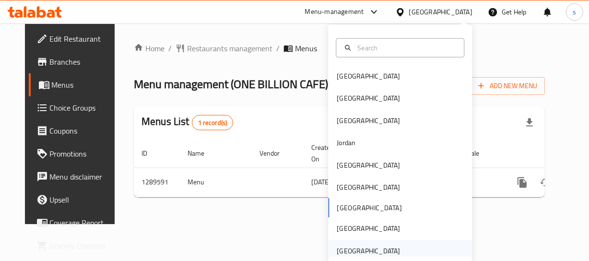
click at [385, 246] on div "[GEOGRAPHIC_DATA]" at bounding box center [367, 251] width 63 height 11
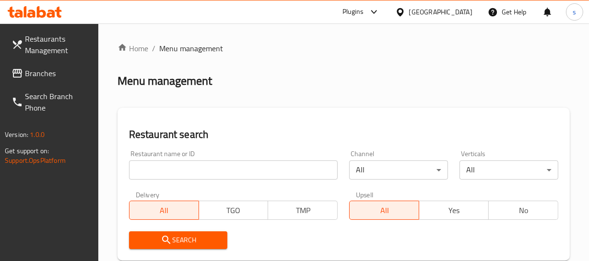
click at [51, 71] on span "Branches" at bounding box center [58, 74] width 66 height 12
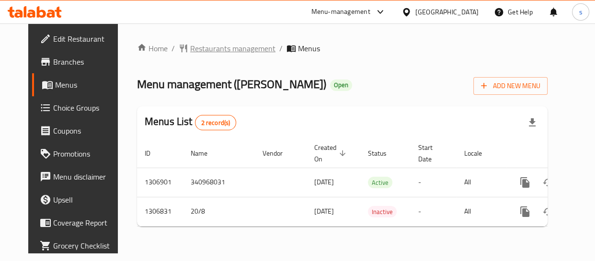
click at [210, 48] on span "Restaurants management" at bounding box center [232, 49] width 85 height 12
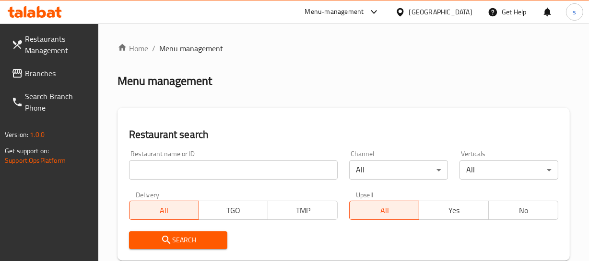
click at [44, 73] on span "Branches" at bounding box center [58, 74] width 66 height 12
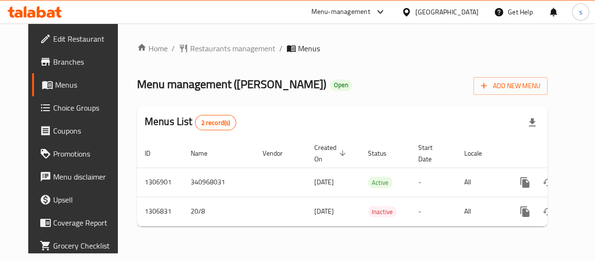
click at [412, 7] on icon at bounding box center [407, 12] width 10 height 10
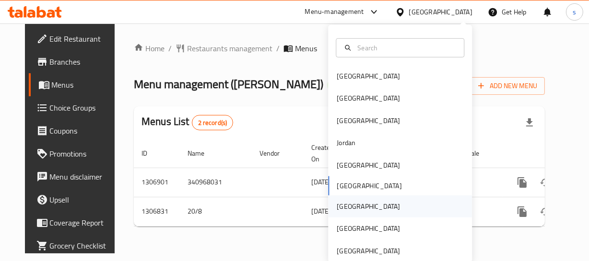
click at [342, 202] on div "[GEOGRAPHIC_DATA]" at bounding box center [367, 206] width 63 height 11
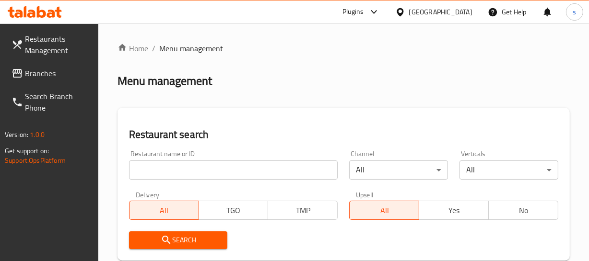
click at [62, 69] on span "Branches" at bounding box center [58, 74] width 66 height 12
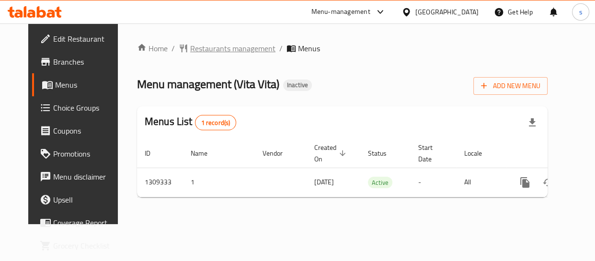
click at [232, 51] on span "Restaurants management" at bounding box center [232, 49] width 85 height 12
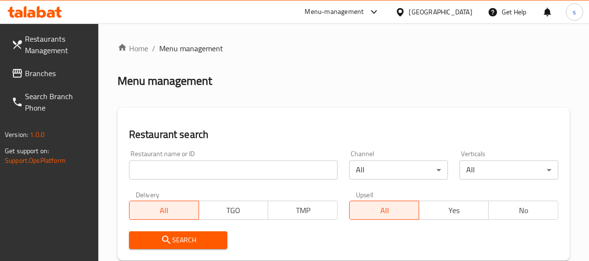
click at [88, 71] on span "Branches" at bounding box center [58, 74] width 66 height 12
